Goal: Find specific fact: Find specific fact

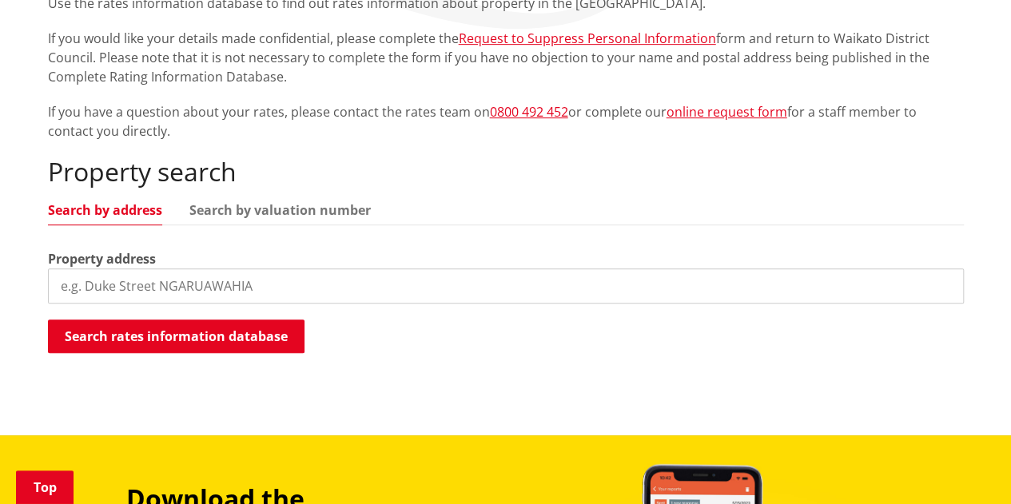
scroll to position [382, 0]
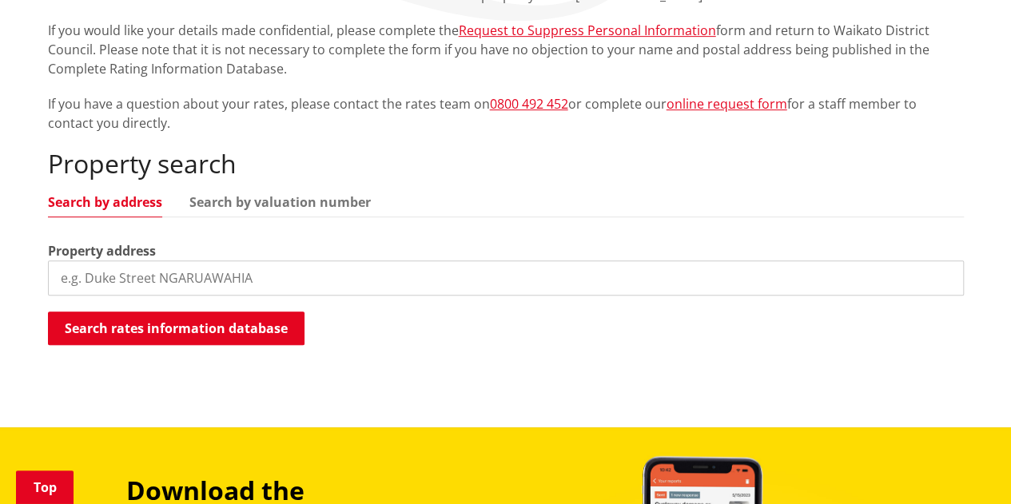
click at [150, 287] on input "search" at bounding box center [506, 278] width 916 height 35
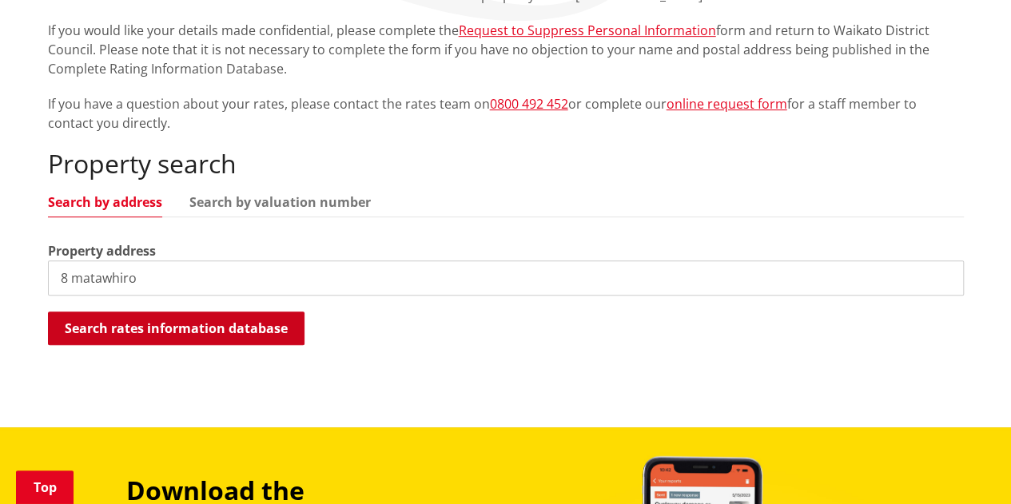
click at [151, 330] on button "Search rates information database" at bounding box center [176, 329] width 257 height 34
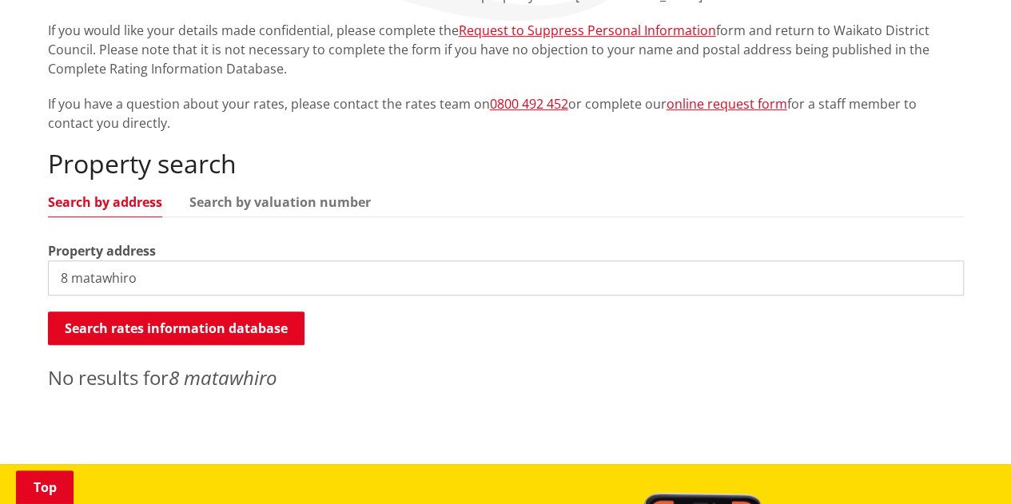
drag, startPoint x: 156, startPoint y: 286, endPoint x: 0, endPoint y: 290, distance: 155.9
click at [0, 290] on div "Home Services and facilities Rates Rates Information Database Rates Information…" at bounding box center [505, 144] width 1011 height 642
type input "4 wiser"
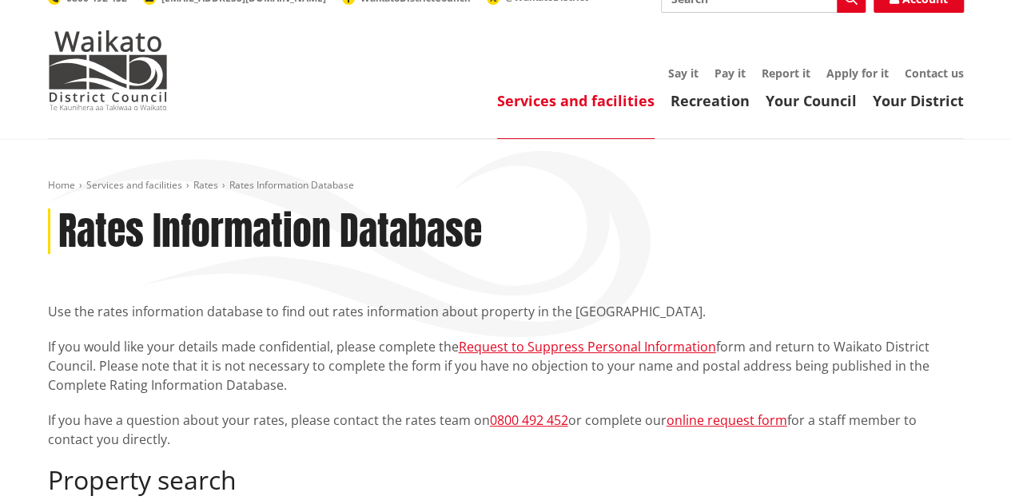
scroll to position [0, 0]
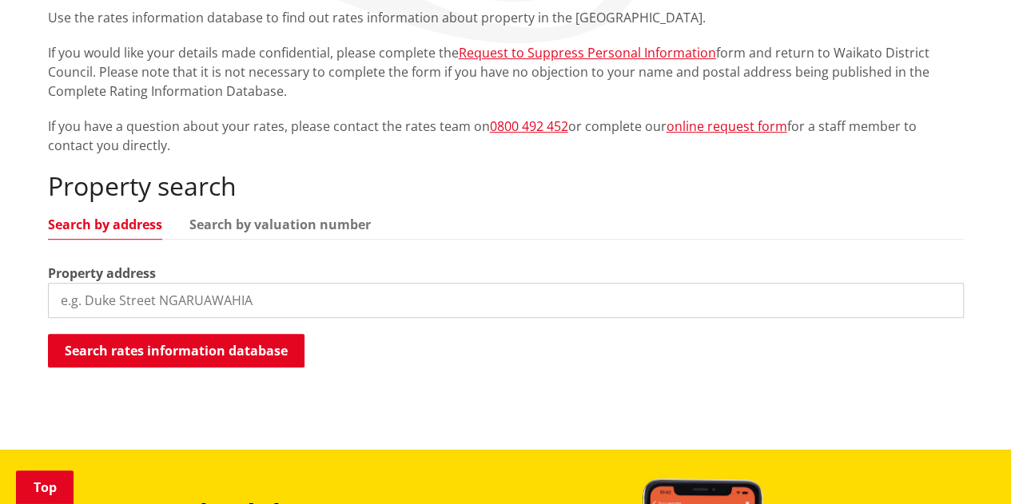
scroll to position [372, 0]
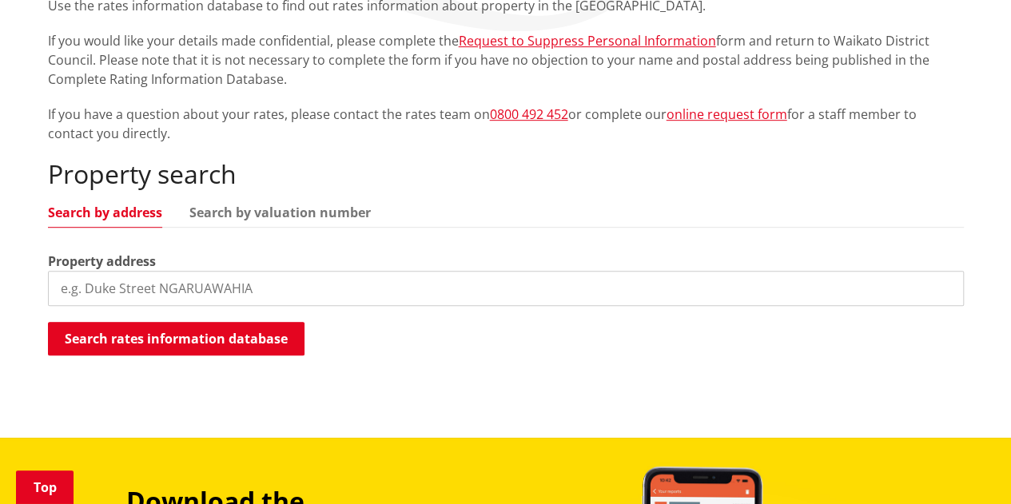
drag, startPoint x: 1015, startPoint y: 94, endPoint x: 1012, endPoint y: 212, distance: 117.5
click at [1011, 212] on html "ALERT [PERSON_NAME][GEOGRAPHIC_DATA] will be closed [DATE], [DATE] from 9:00am …" at bounding box center [505, 385] width 1011 height 1515
click at [162, 289] on input "search" at bounding box center [506, 288] width 916 height 35
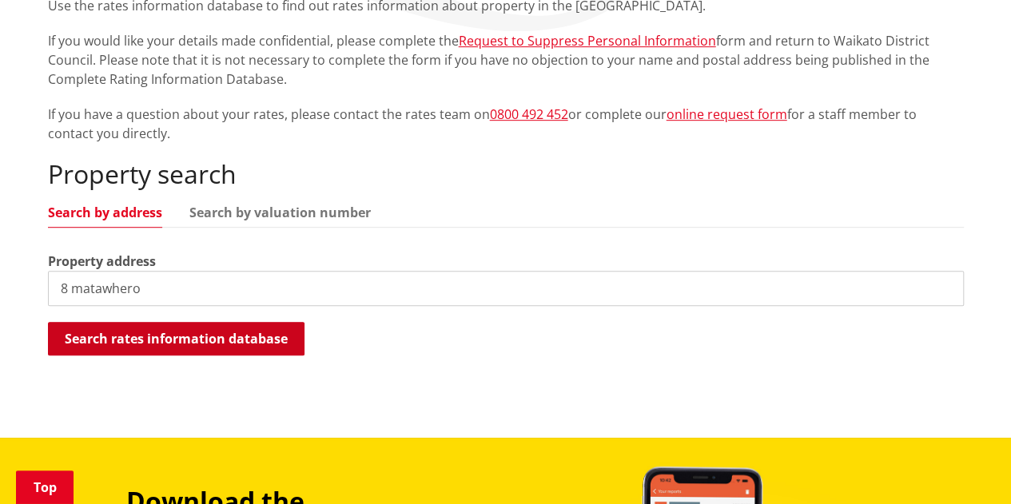
type input "8 matawhero"
click at [190, 344] on button "Search rates information database" at bounding box center [176, 339] width 257 height 34
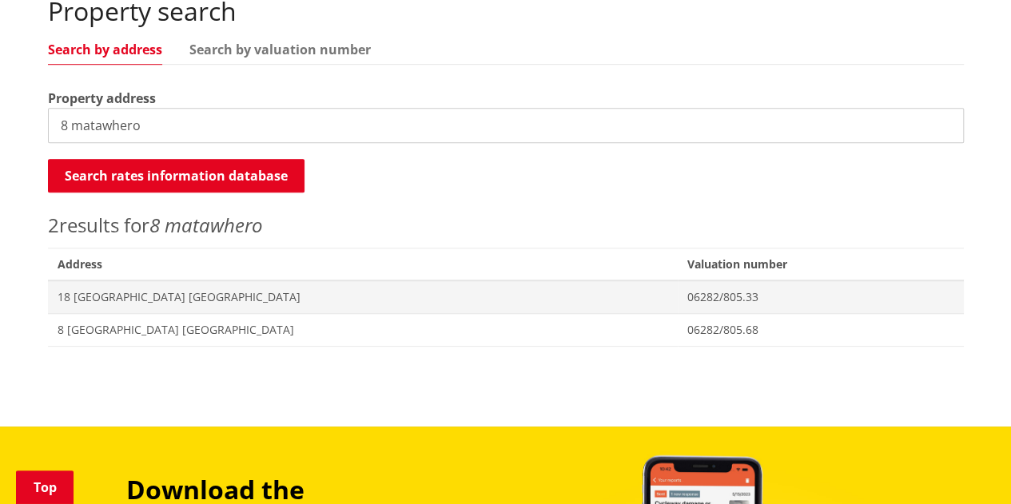
scroll to position [540, 0]
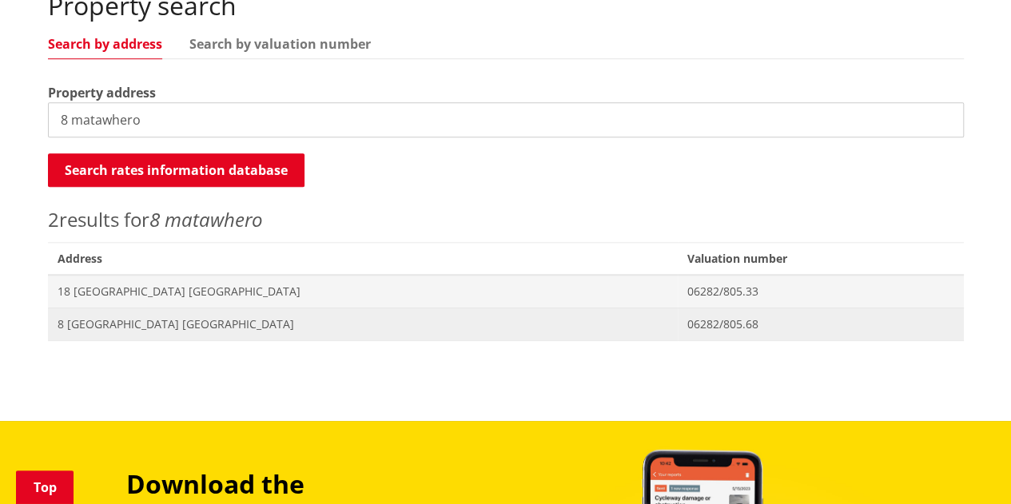
click at [208, 317] on span "8 [GEOGRAPHIC_DATA] [GEOGRAPHIC_DATA]" at bounding box center [363, 325] width 611 height 16
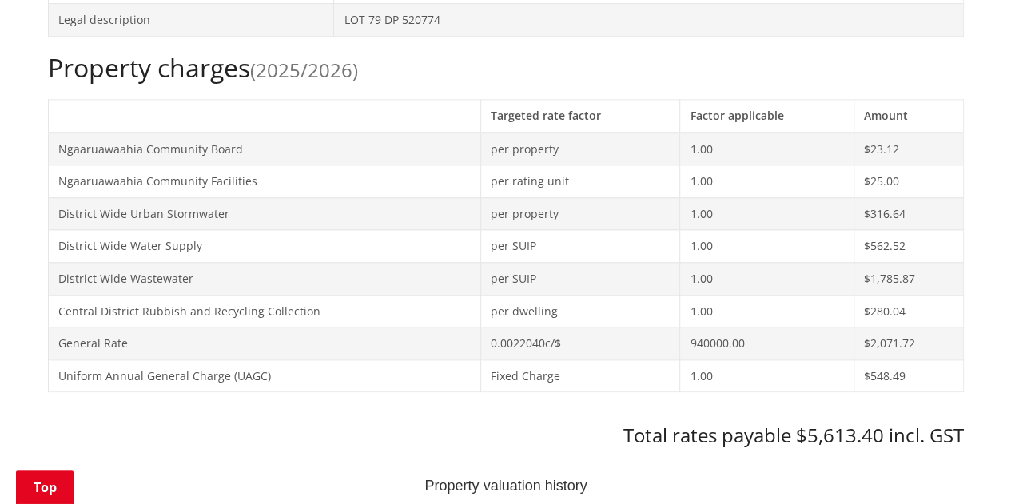
scroll to position [696, 0]
